Goal: Task Accomplishment & Management: Use online tool/utility

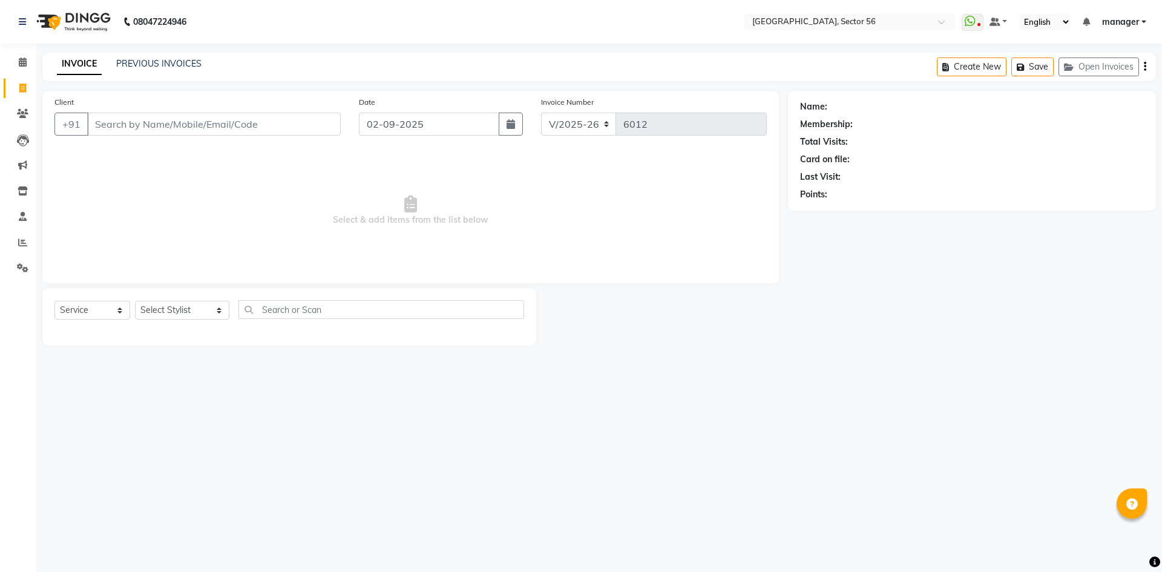
select select "5557"
select select "service"
click at [129, 124] on input "Client" at bounding box center [213, 124] width 253 height 23
select select "5557"
select select "service"
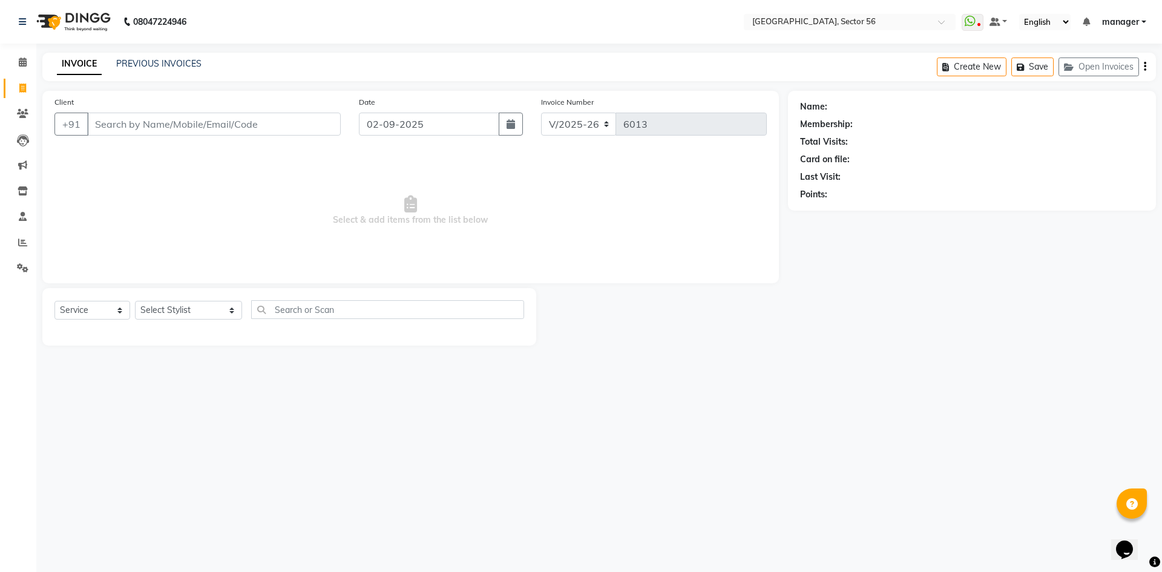
click at [238, 125] on input "Client" at bounding box center [213, 124] width 253 height 23
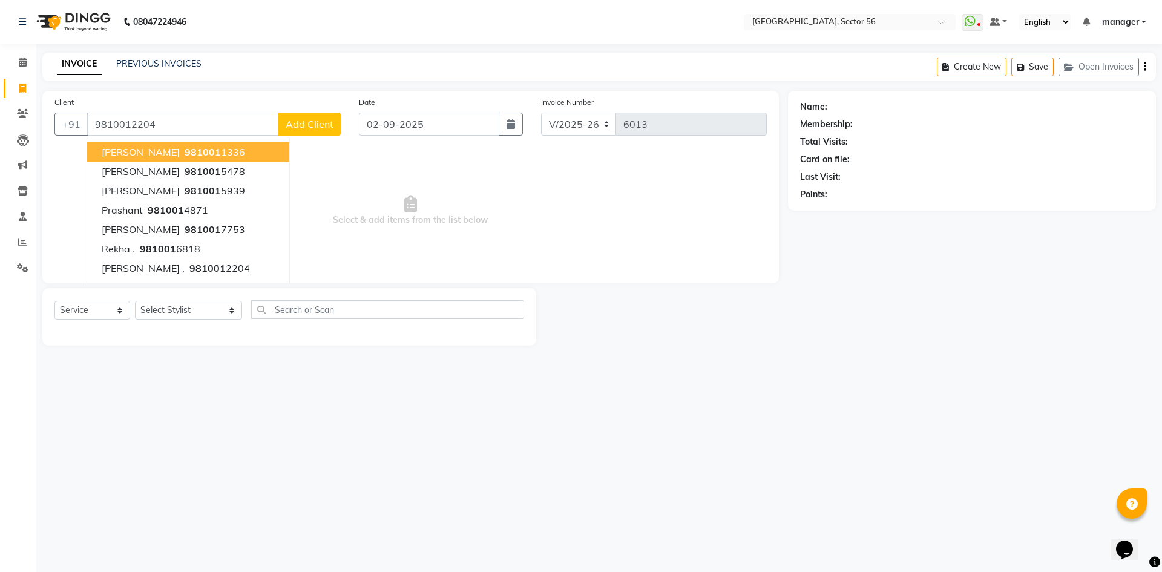
type input "9810012204"
click at [999, 333] on div "Name: [PERSON_NAME] . Membership: No Active Membership Total Visits: 5 Card on …" at bounding box center [976, 218] width 377 height 255
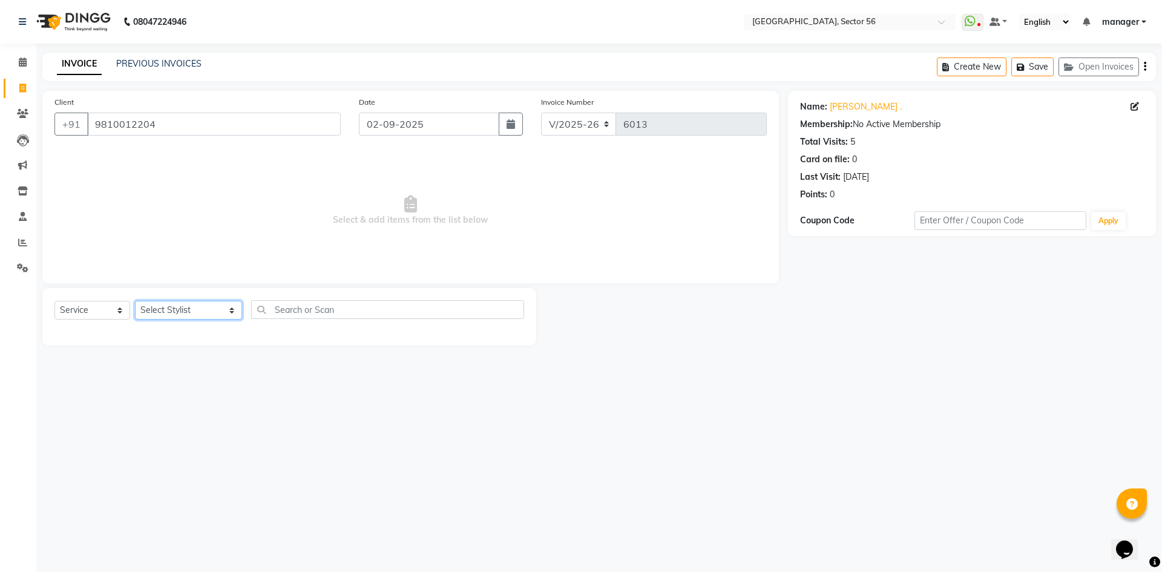
click at [185, 310] on select "Select Stylist [PERSON_NAME] [PERSON_NAME] [PERSON_NAME] MARKET STAFF amit [PER…" at bounding box center [188, 310] width 107 height 19
select select "43515"
click at [135, 301] on select "Select Stylist [PERSON_NAME] [PERSON_NAME] [PERSON_NAME] MARKET STAFF amit [PER…" at bounding box center [188, 310] width 107 height 19
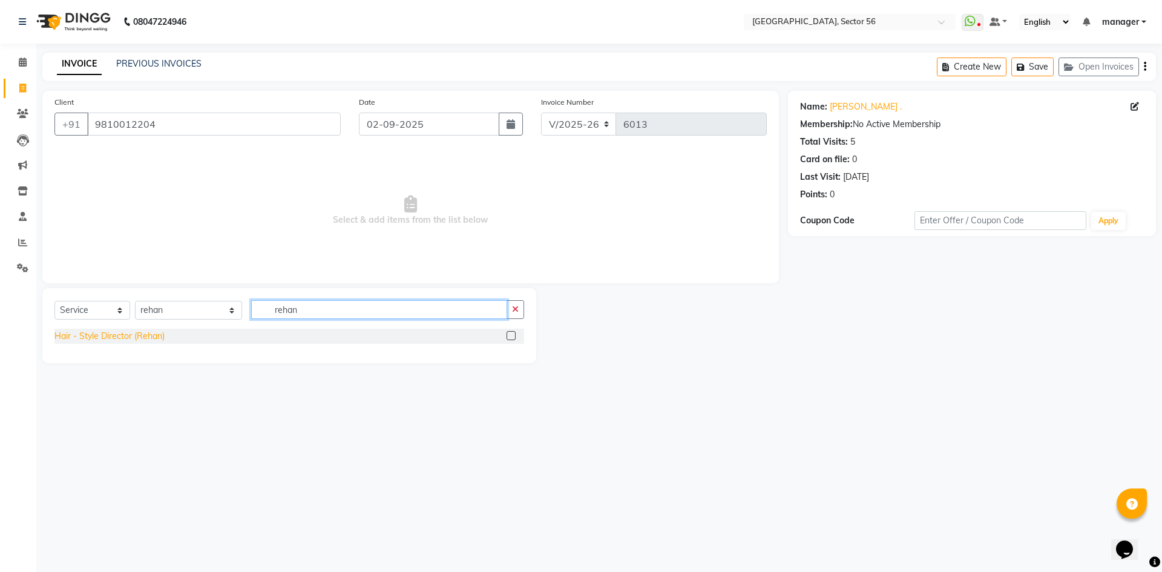
type input "rehan"
click at [122, 339] on div "Hair - Style Director (Rehan)" at bounding box center [109, 336] width 110 height 13
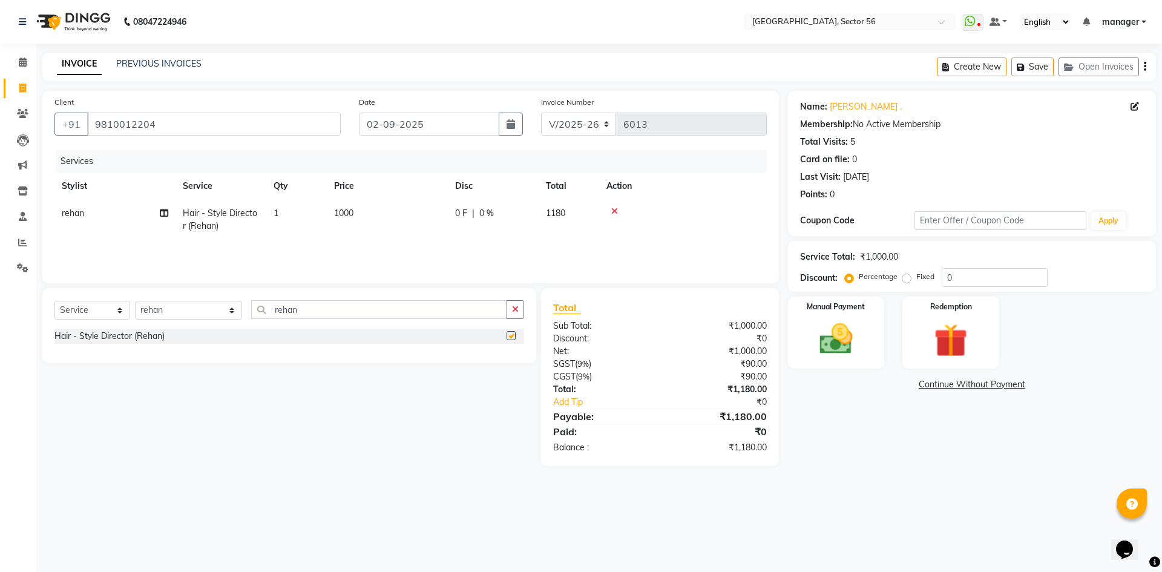
checkbox input "false"
drag, startPoint x: 302, startPoint y: 315, endPoint x: 213, endPoint y: 322, distance: 89.8
click at [213, 322] on div "Select Service Product Membership Package Voucher Prepaid Gift Card Select Styl…" at bounding box center [288, 314] width 469 height 28
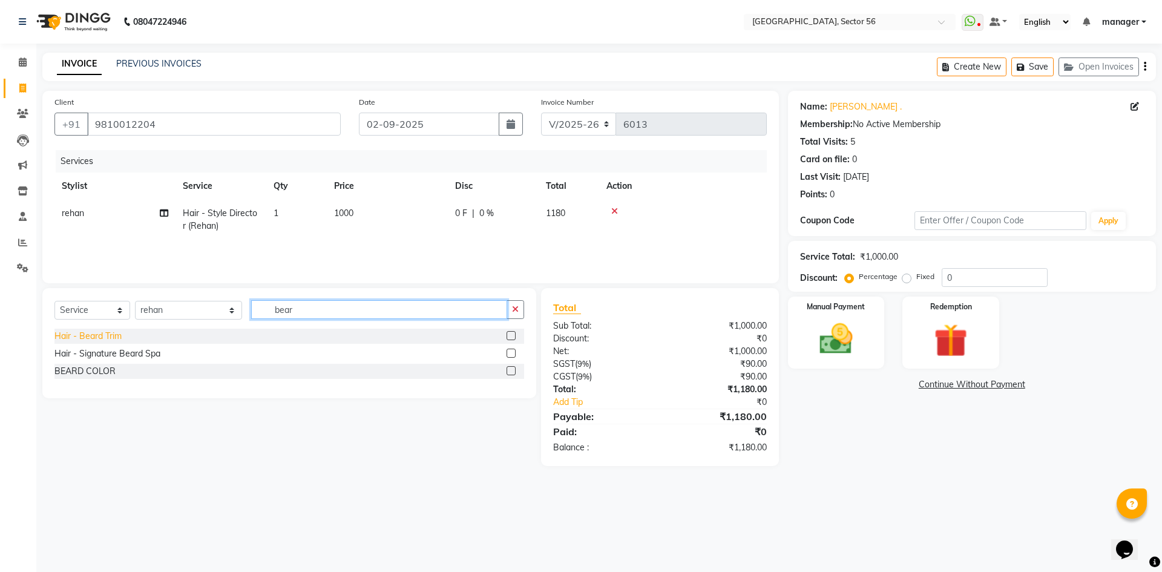
type input "bear"
click at [91, 338] on div "Hair - Beard Trim" at bounding box center [87, 336] width 67 height 13
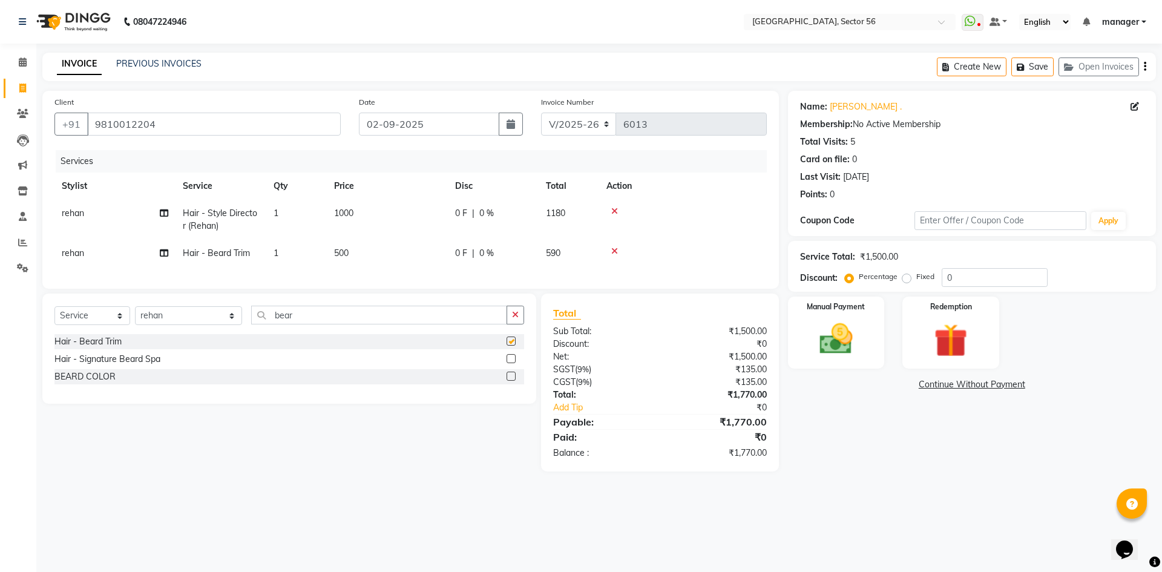
checkbox input "false"
click at [819, 327] on img at bounding box center [836, 339] width 56 height 40
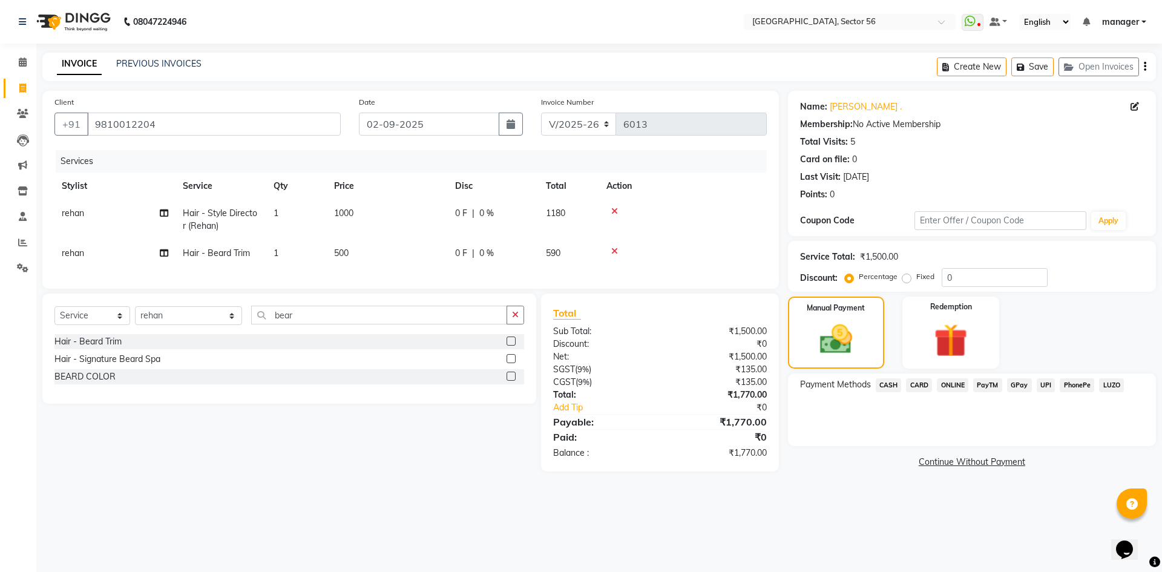
click at [925, 387] on span "CARD" at bounding box center [919, 385] width 26 height 14
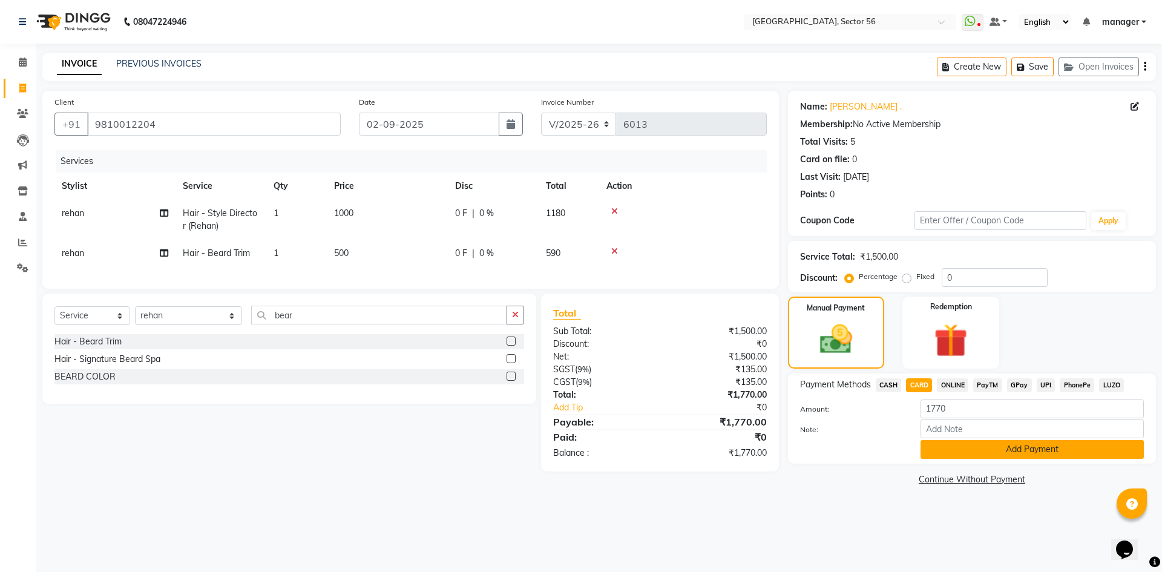
click at [946, 454] on button "Add Payment" at bounding box center [1031, 449] width 223 height 19
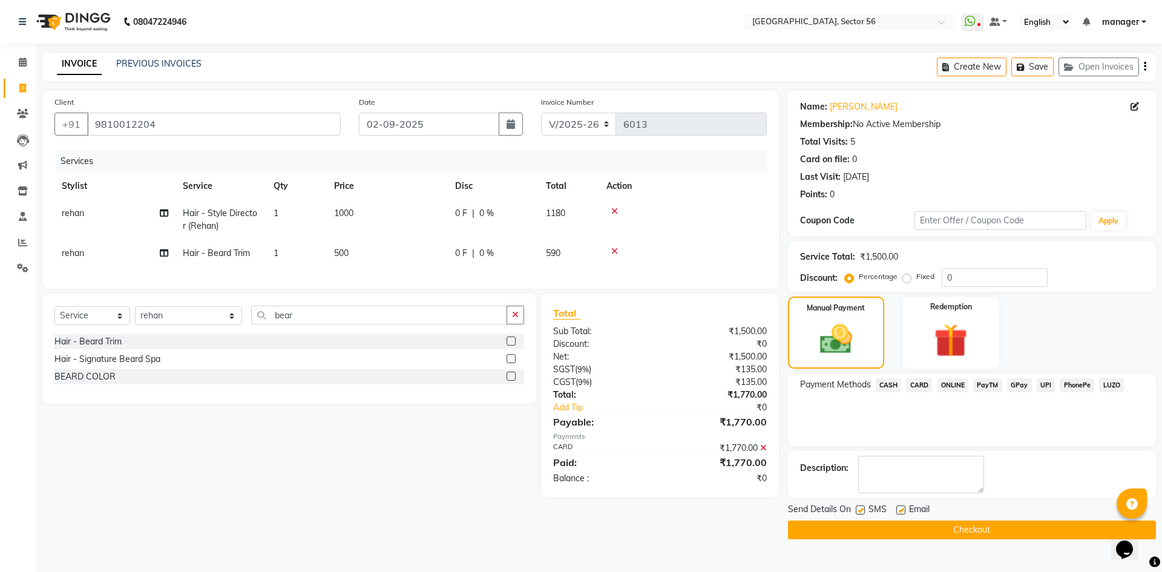
click at [898, 524] on button "Checkout" at bounding box center [972, 529] width 368 height 19
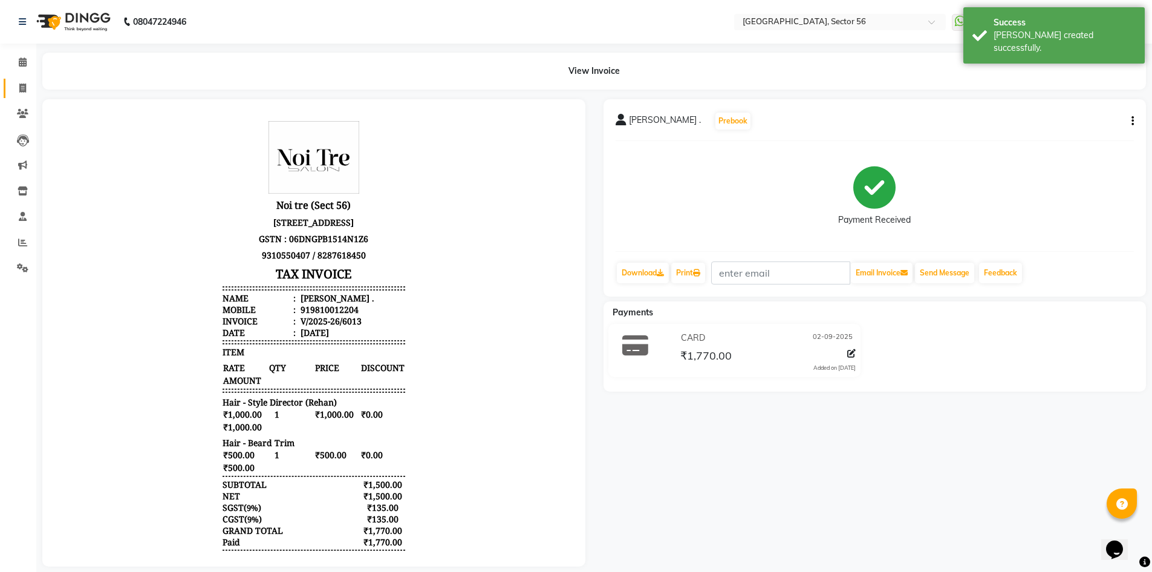
click at [18, 90] on span at bounding box center [22, 89] width 21 height 14
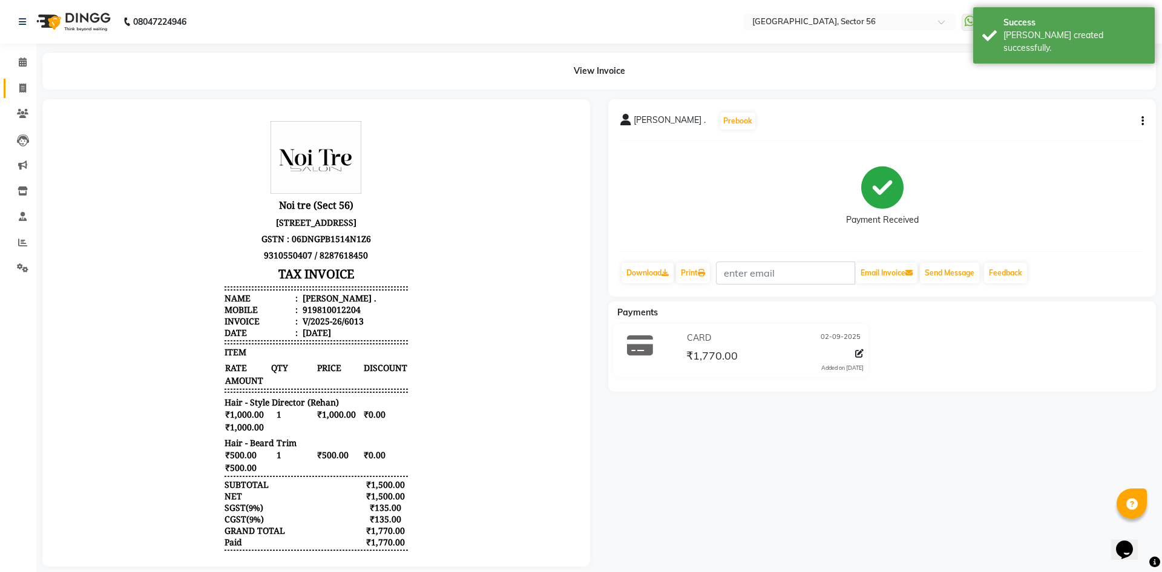
select select "5557"
select select "service"
